Goal: Task Accomplishment & Management: Manage account settings

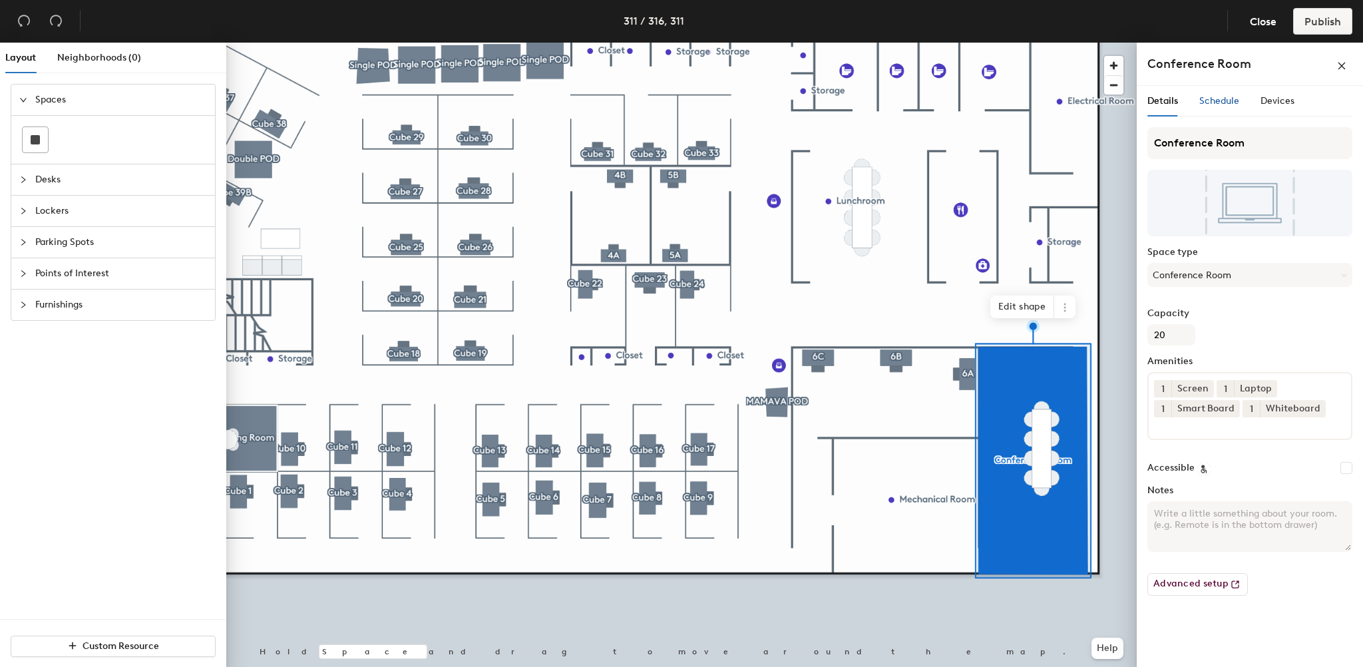
click at [1221, 101] on span "Schedule" at bounding box center [1219, 100] width 40 height 11
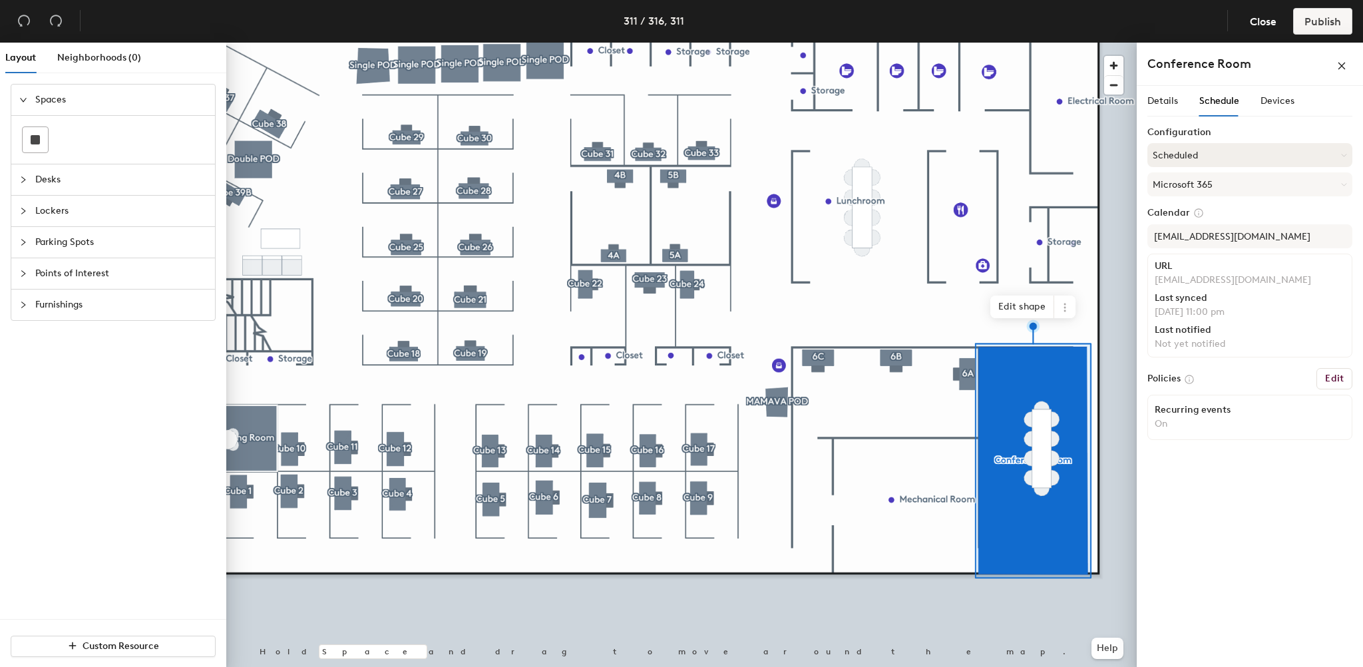
click at [1201, 153] on button "Scheduled" at bounding box center [1250, 155] width 205 height 24
click at [1204, 224] on div "Request-only" at bounding box center [1250, 228] width 204 height 20
click at [1321, 17] on span "Publish" at bounding box center [1323, 21] width 37 height 13
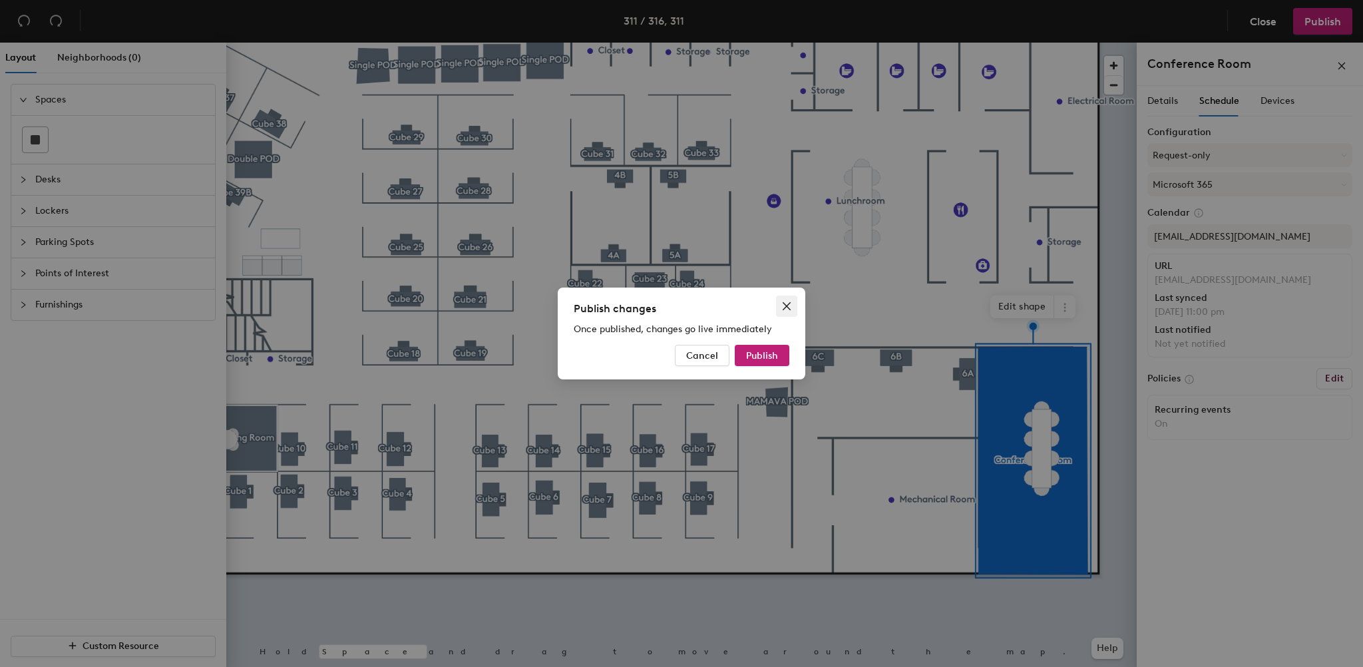
click at [785, 309] on icon "close" at bounding box center [786, 306] width 11 height 11
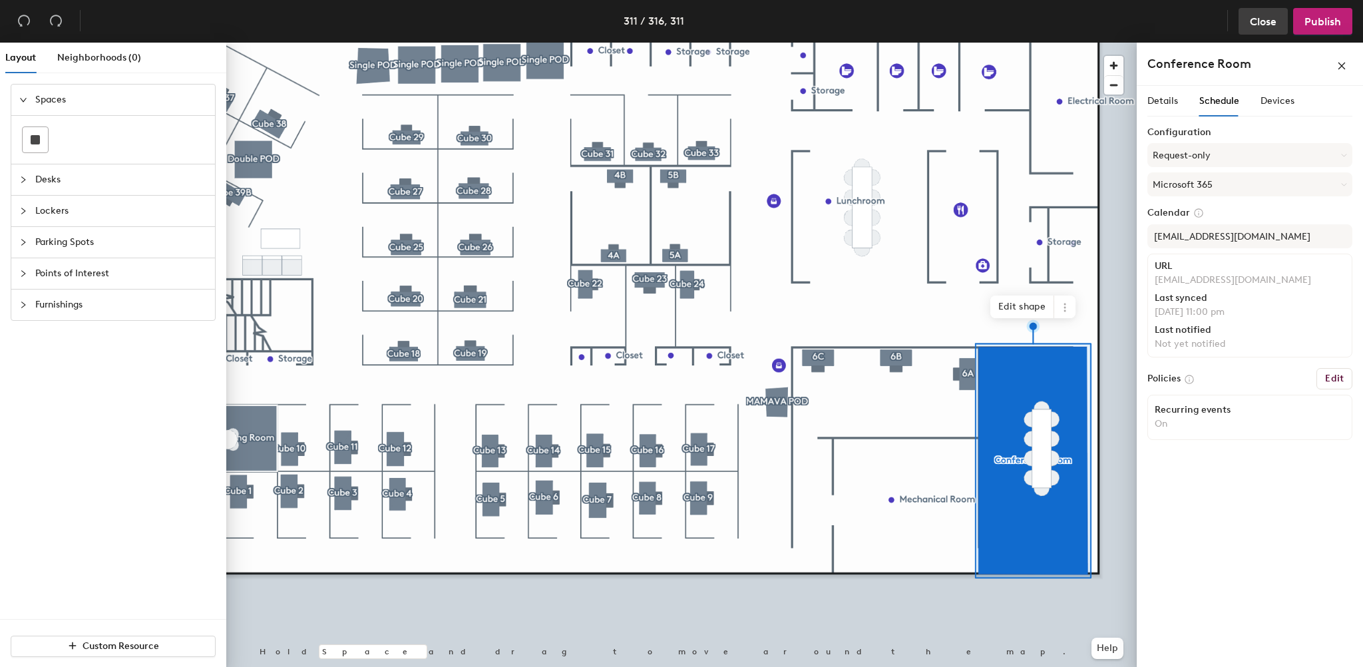
click at [1250, 25] on span "Close" at bounding box center [1263, 21] width 27 height 13
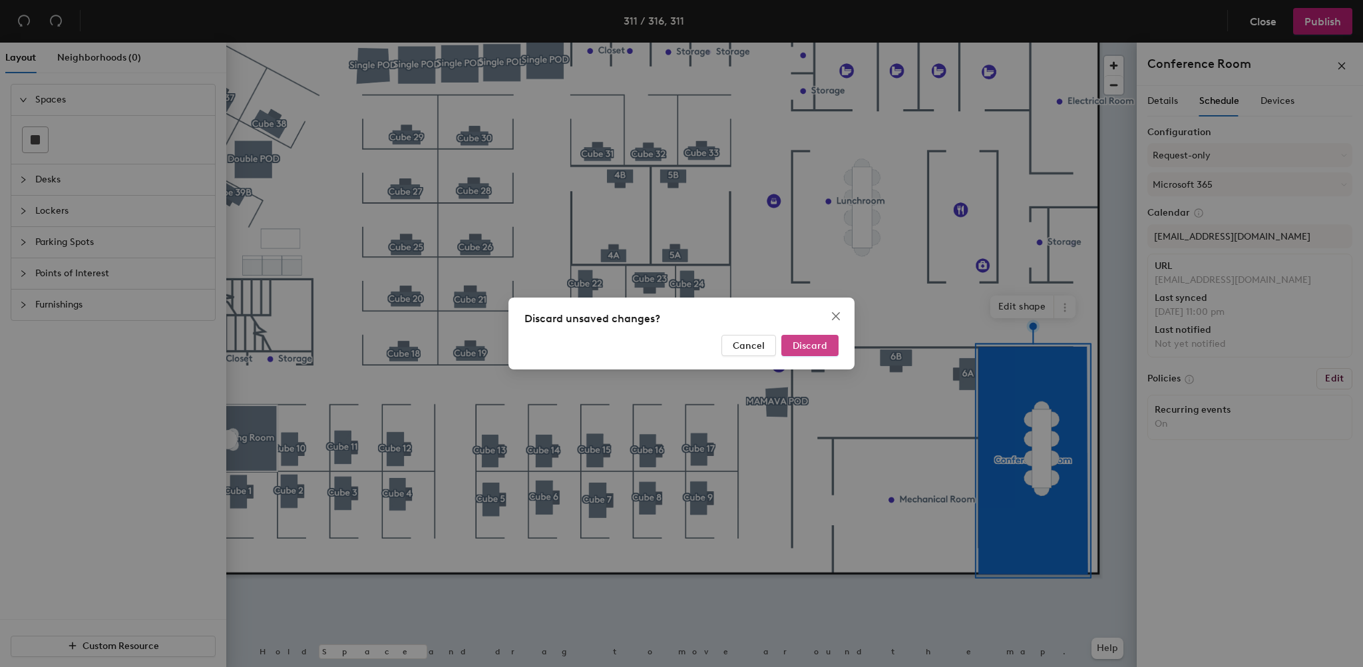
click at [783, 340] on button "Discard" at bounding box center [809, 345] width 57 height 21
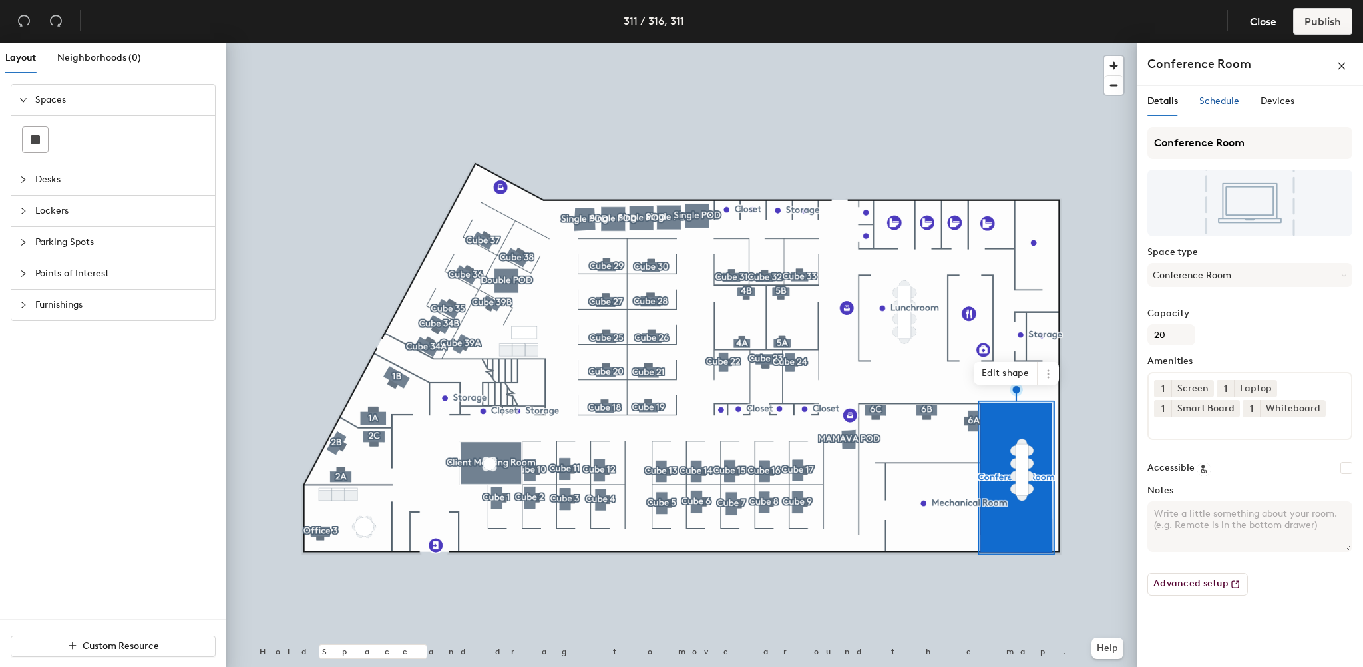
click at [1211, 97] on span "Schedule" at bounding box center [1219, 100] width 40 height 11
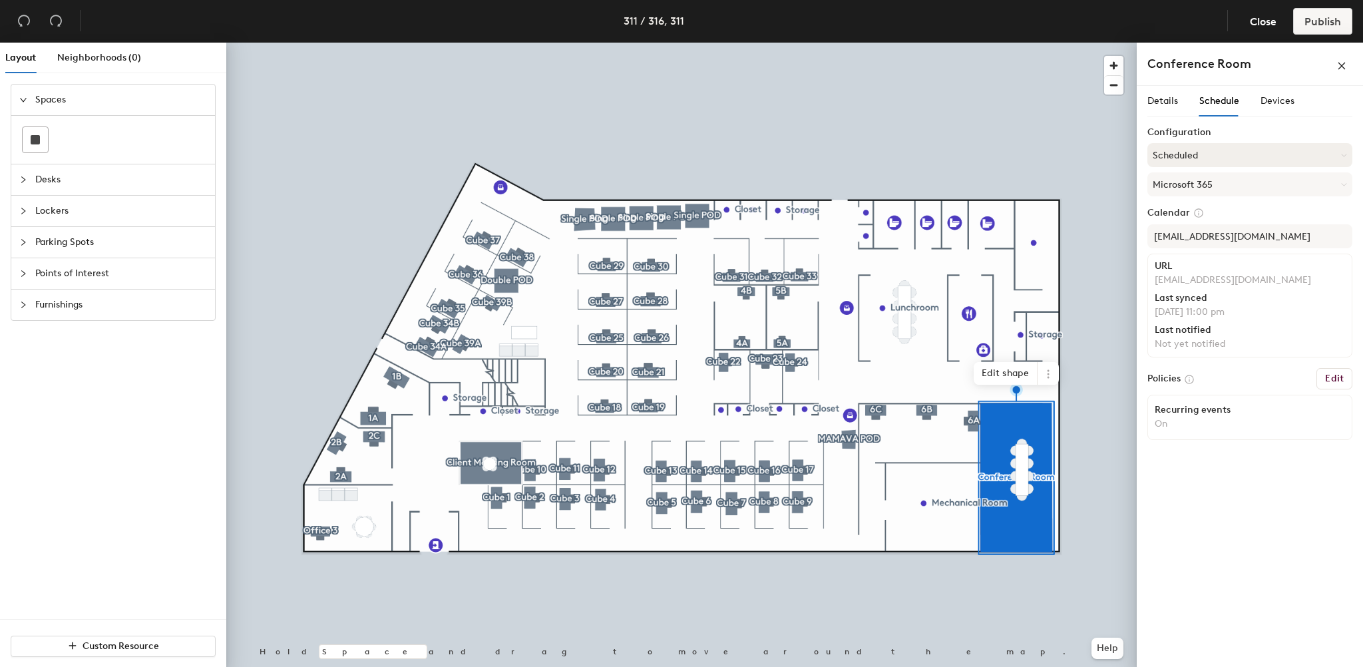
click at [1210, 148] on button "Scheduled" at bounding box center [1250, 155] width 205 height 24
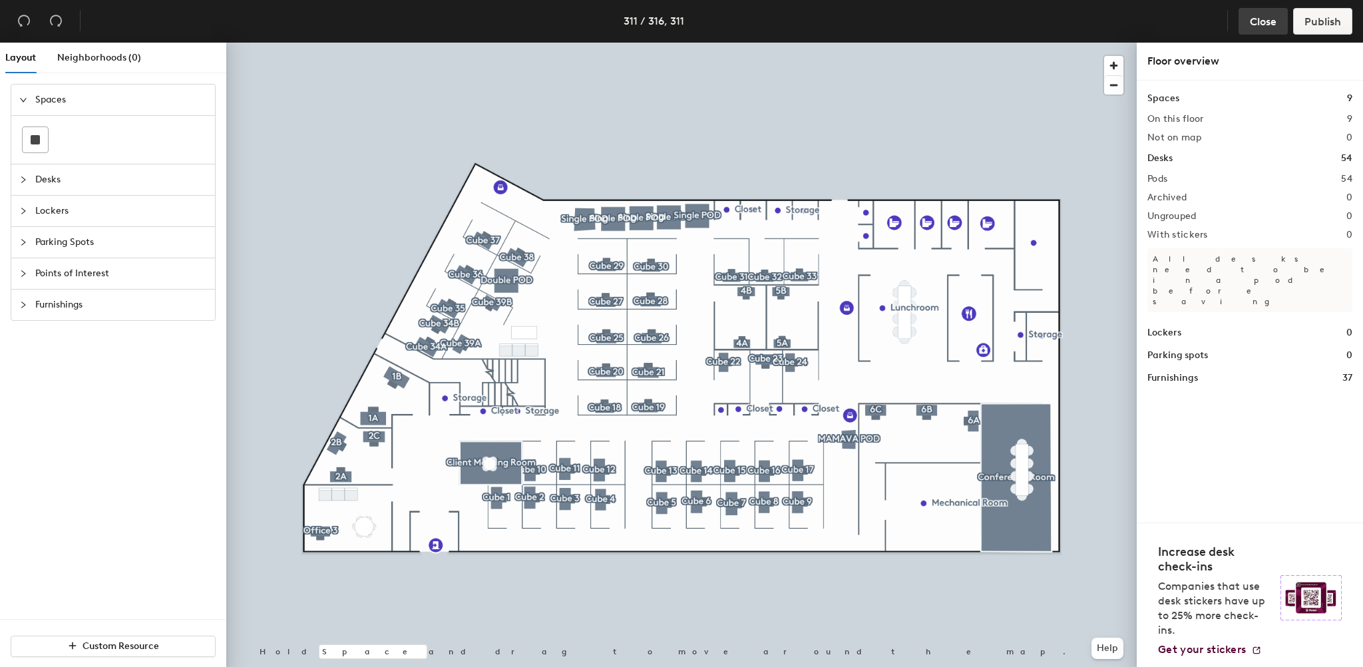
click at [1255, 29] on button "Close" at bounding box center [1263, 21] width 49 height 27
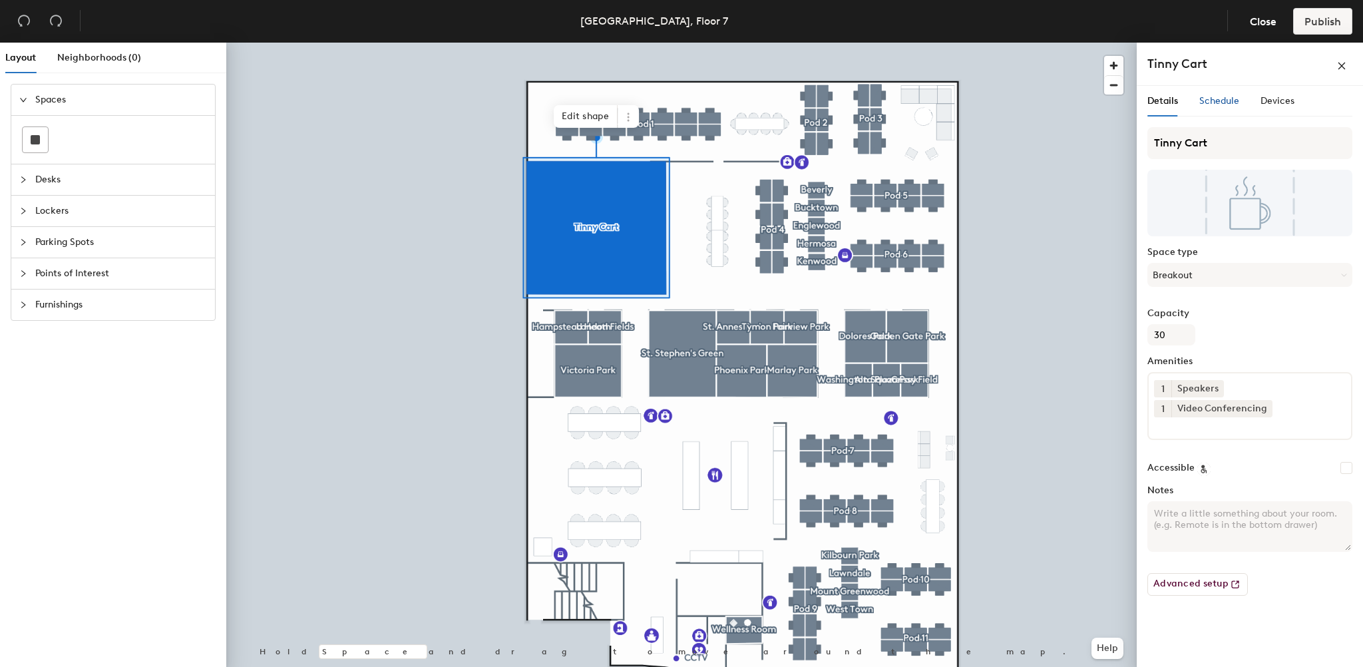
click at [1209, 102] on span "Schedule" at bounding box center [1219, 100] width 40 height 11
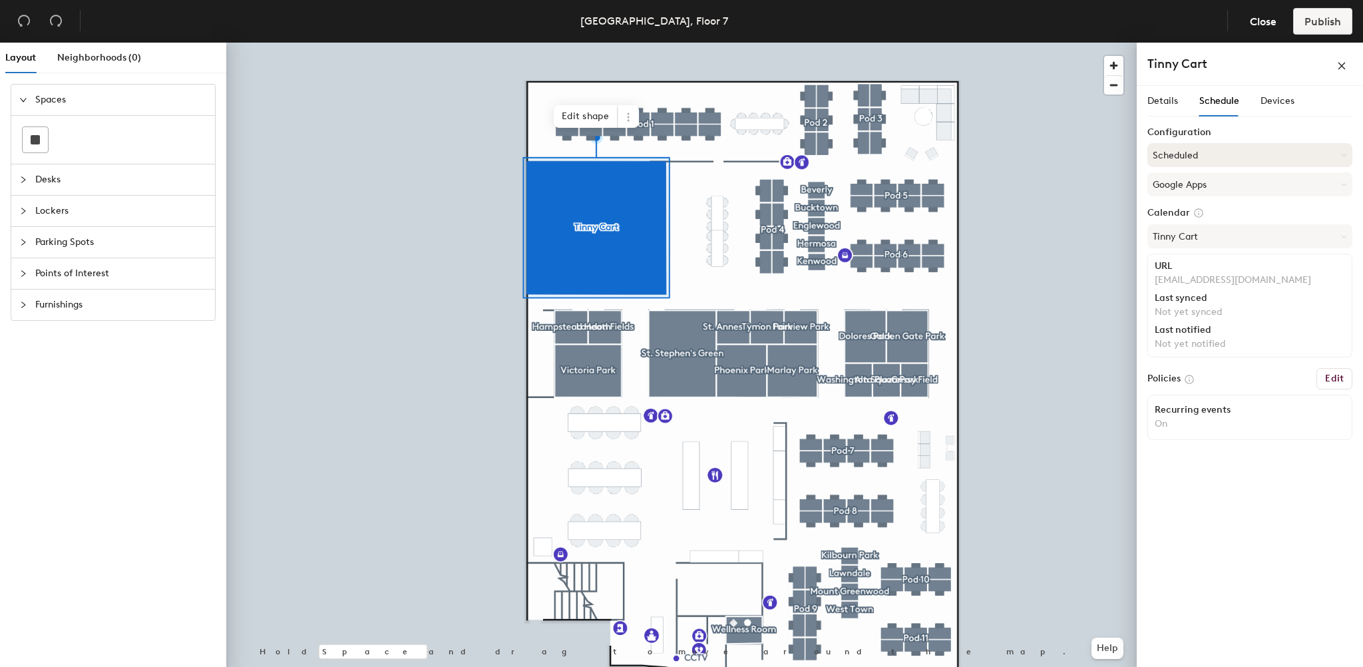
click at [1171, 154] on button "Scheduled" at bounding box center [1250, 155] width 205 height 24
click at [1163, 229] on div "Request-only" at bounding box center [1250, 228] width 204 height 20
click at [1315, 21] on span "Publish" at bounding box center [1323, 21] width 37 height 13
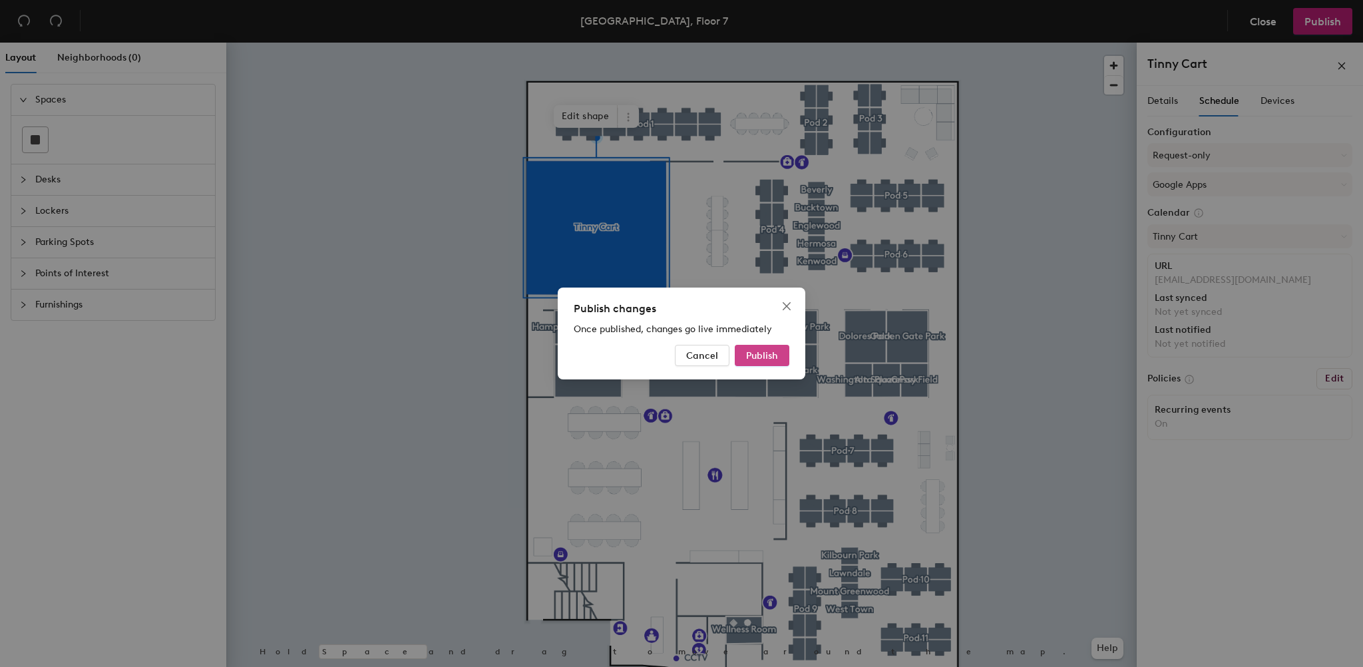
click at [748, 347] on button "Publish" at bounding box center [762, 355] width 55 height 21
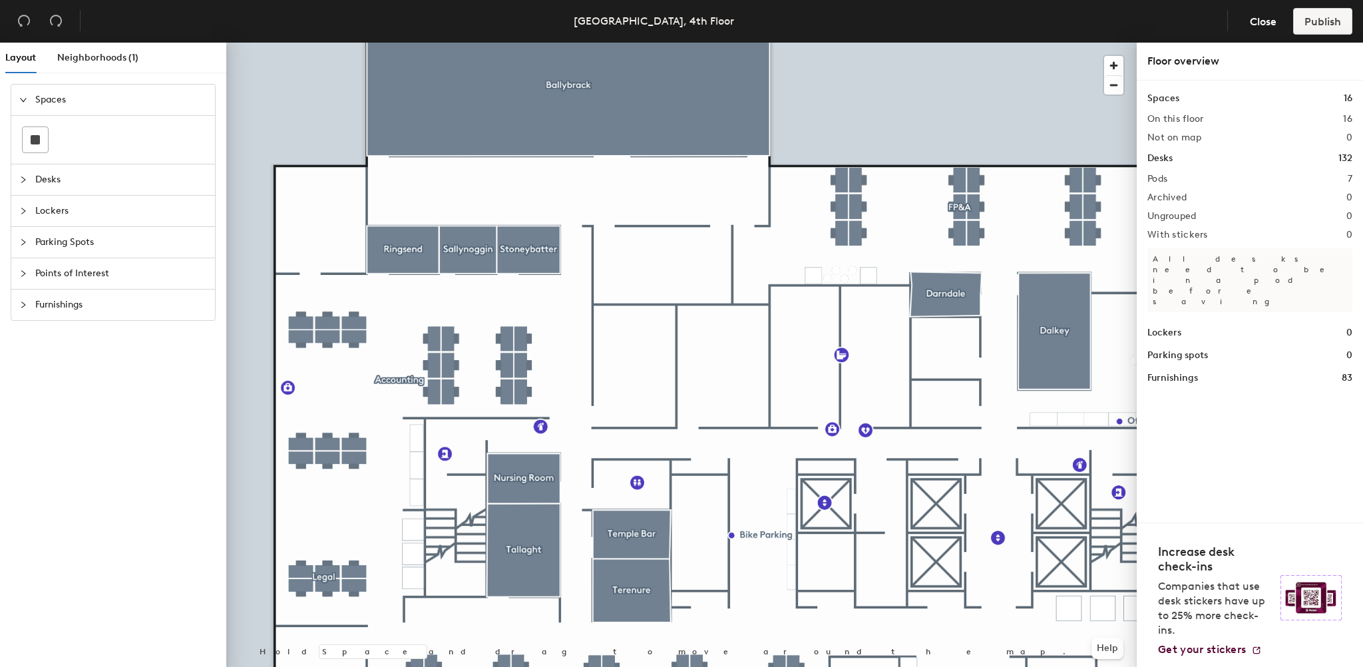
click at [24, 176] on icon "collapsed" at bounding box center [23, 180] width 8 height 8
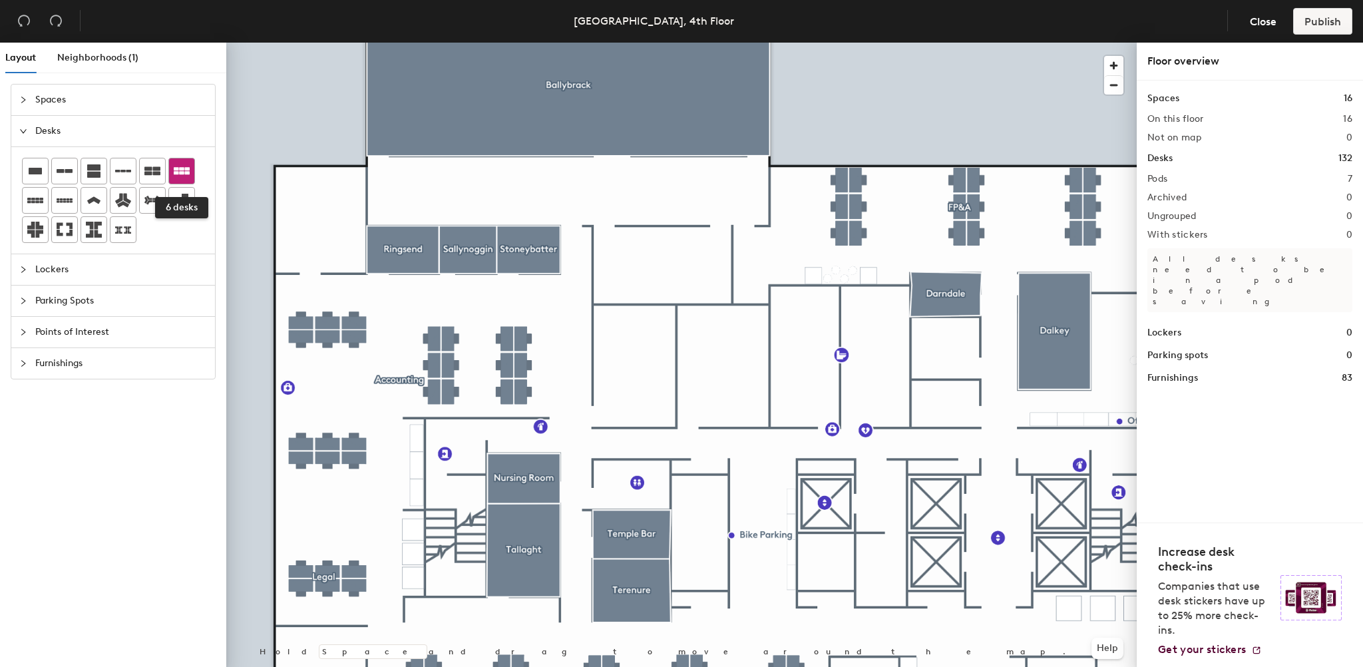
click at [181, 175] on icon at bounding box center [182, 171] width 16 height 16
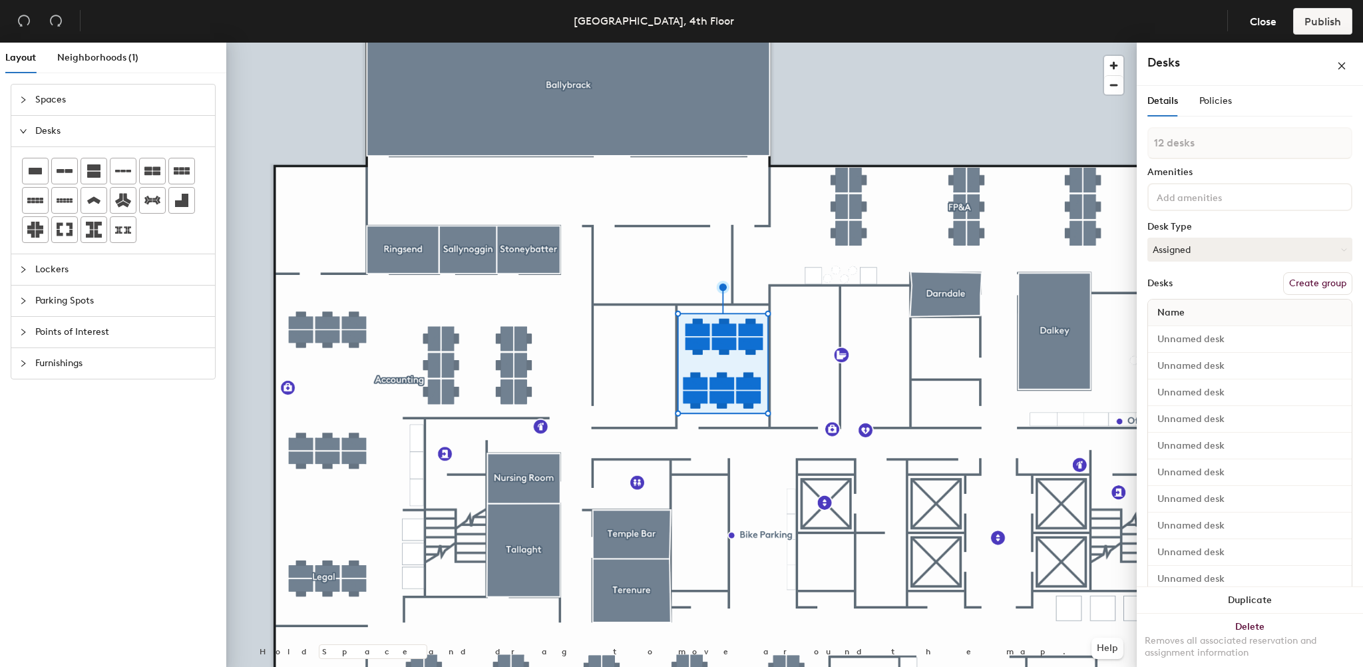
click at [1297, 281] on button "Create group" at bounding box center [1317, 283] width 69 height 23
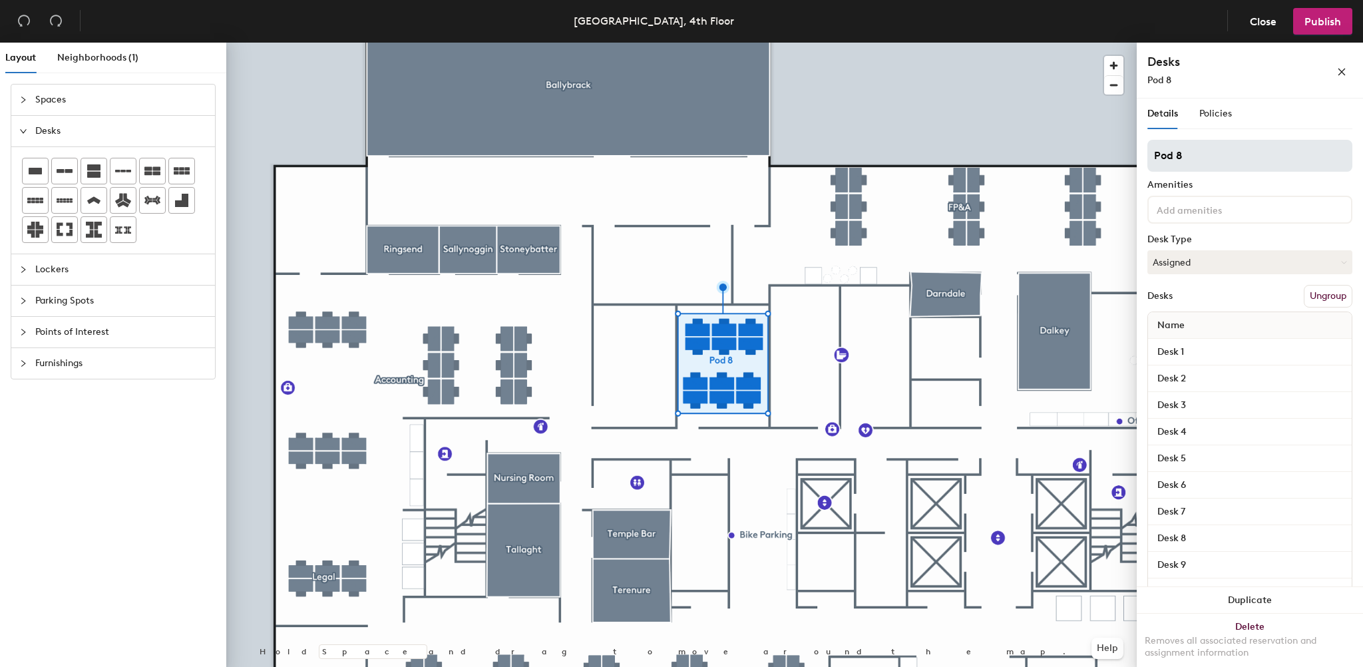
drag, startPoint x: 1186, startPoint y: 156, endPoint x: 1150, endPoint y: 155, distance: 36.0
click at [1150, 155] on input "Pod 8" at bounding box center [1250, 156] width 205 height 32
type input "Marketing"
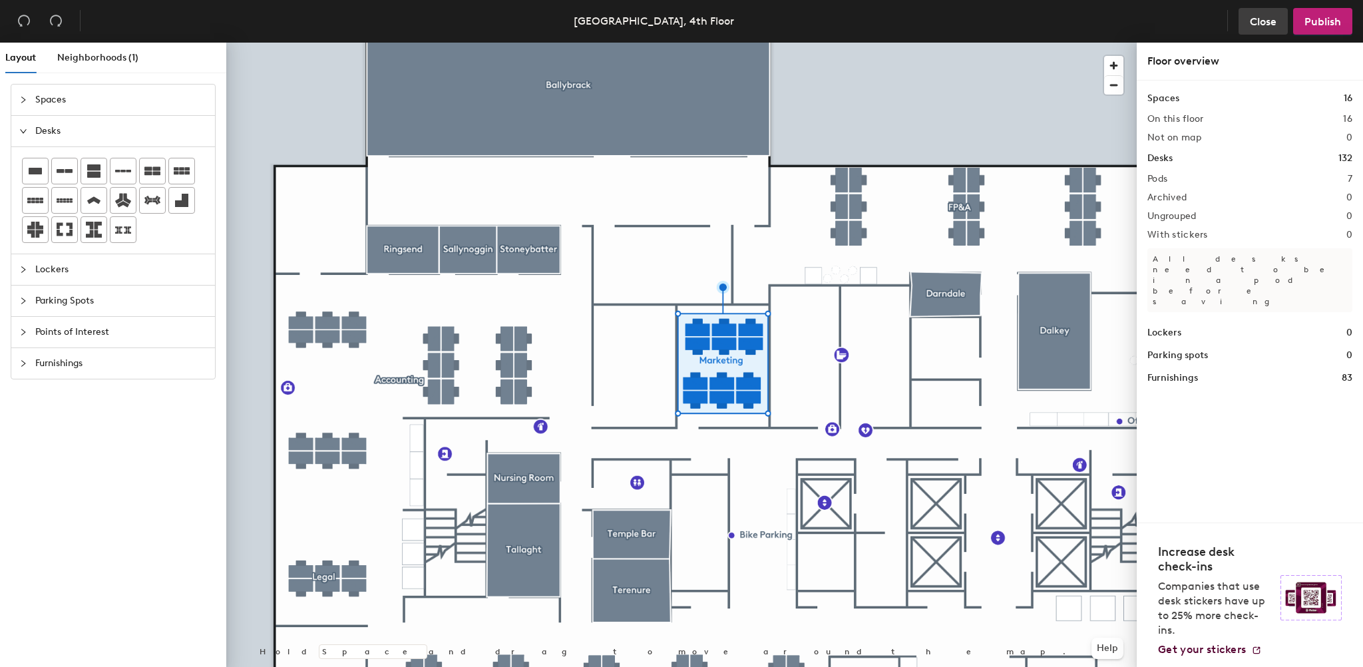
click at [1255, 22] on span "Close" at bounding box center [1263, 21] width 27 height 13
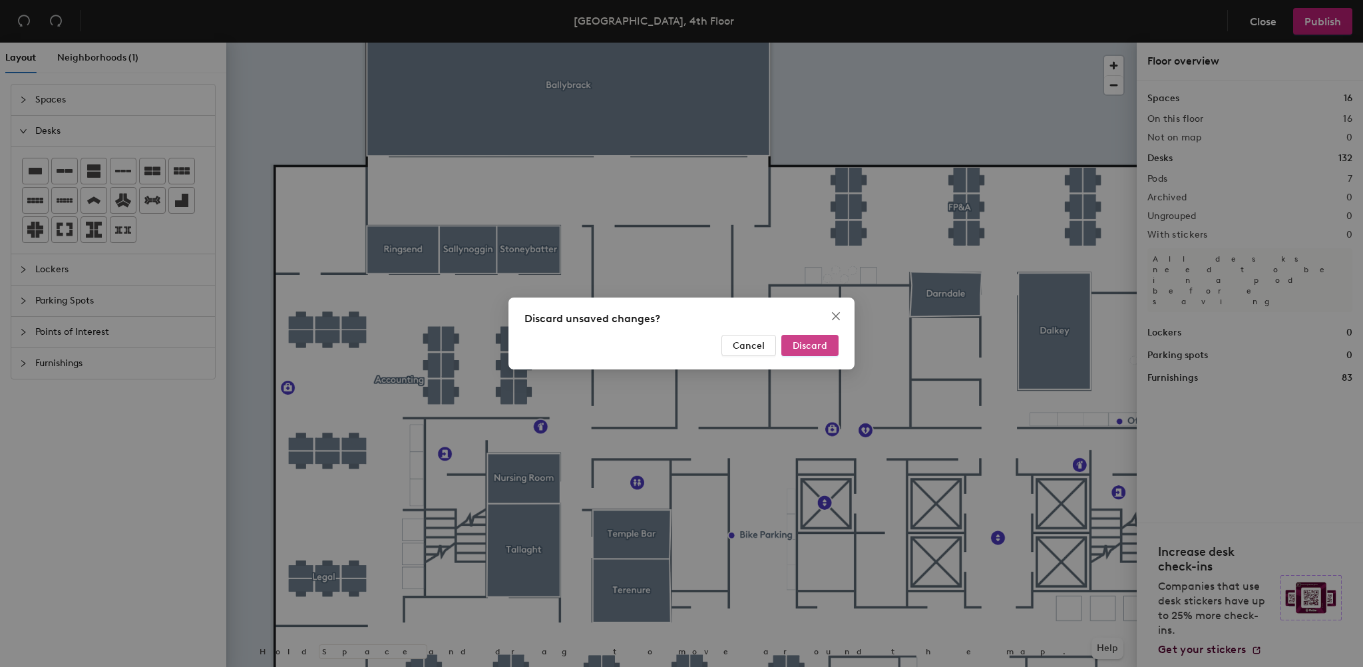
click at [822, 347] on span "Discard" at bounding box center [810, 345] width 35 height 11
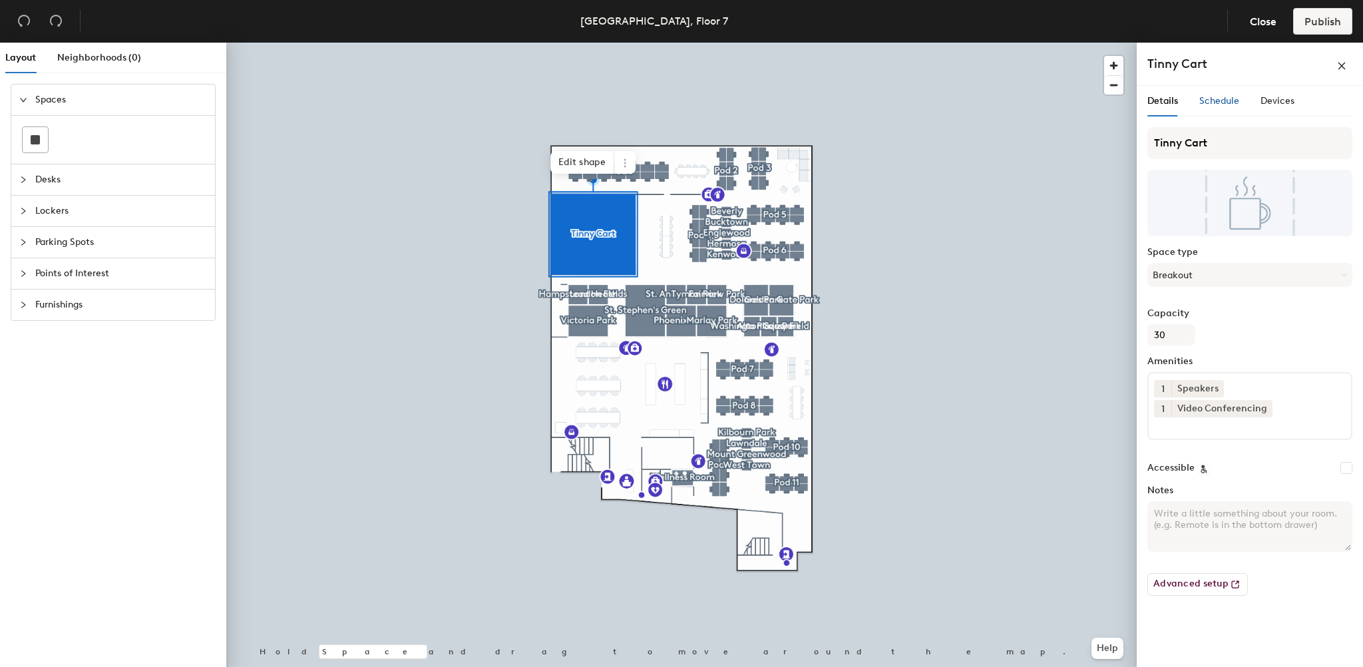
click at [1215, 101] on span "Schedule" at bounding box center [1219, 100] width 40 height 11
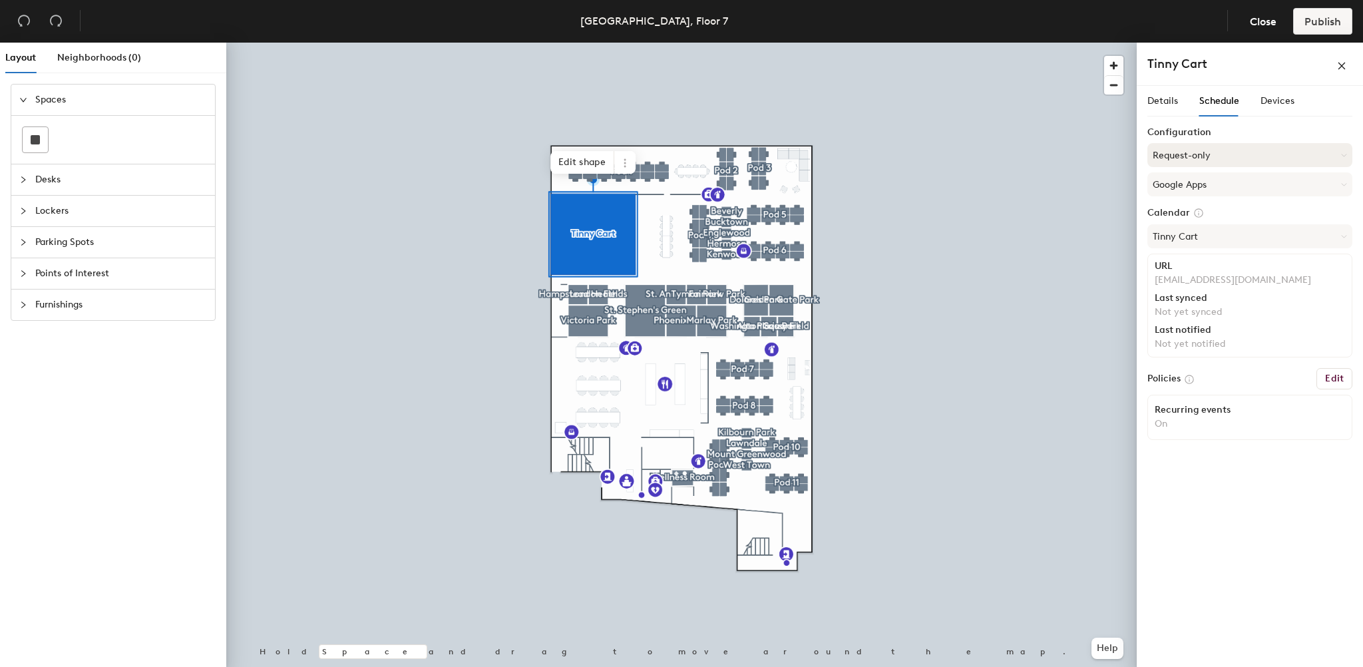
click at [1204, 154] on button "Request-only" at bounding box center [1250, 155] width 205 height 24
click at [1177, 202] on div "Scheduled" at bounding box center [1250, 208] width 204 height 20
click at [1315, 22] on span "Publish" at bounding box center [1323, 21] width 37 height 13
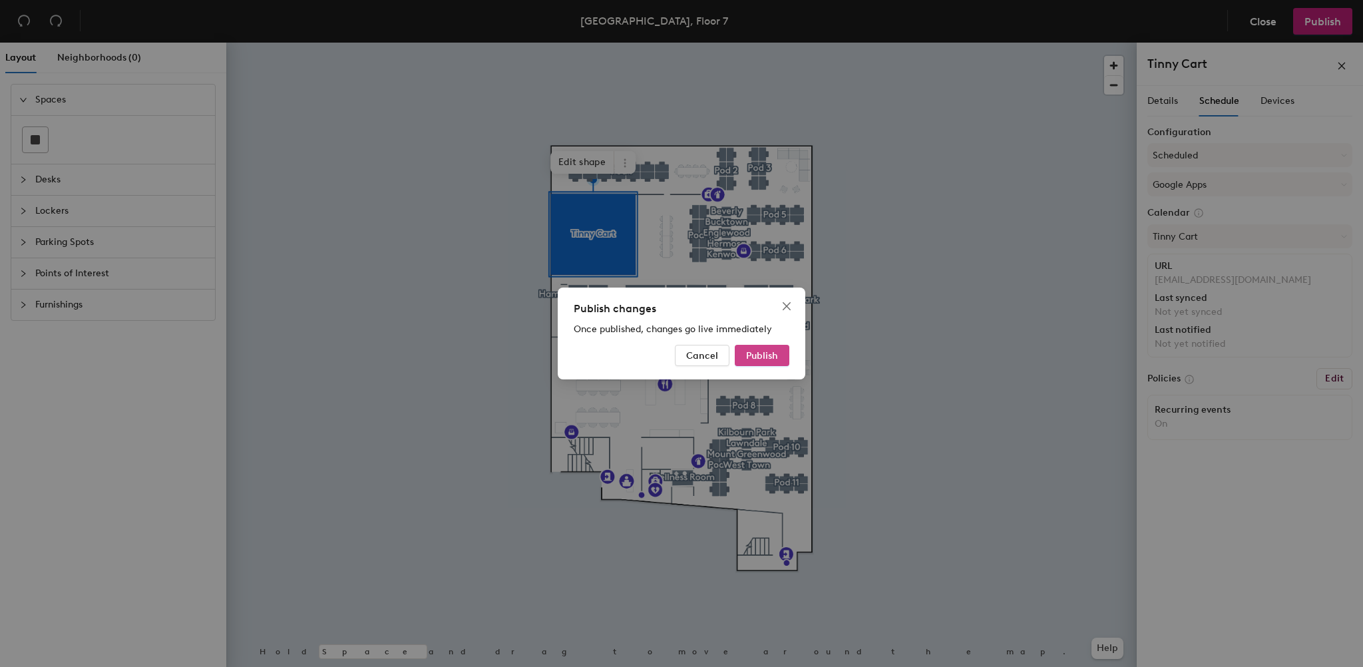
click at [765, 351] on span "Publish" at bounding box center [762, 355] width 32 height 11
